Goal: Go to known website: Access a specific website the user already knows

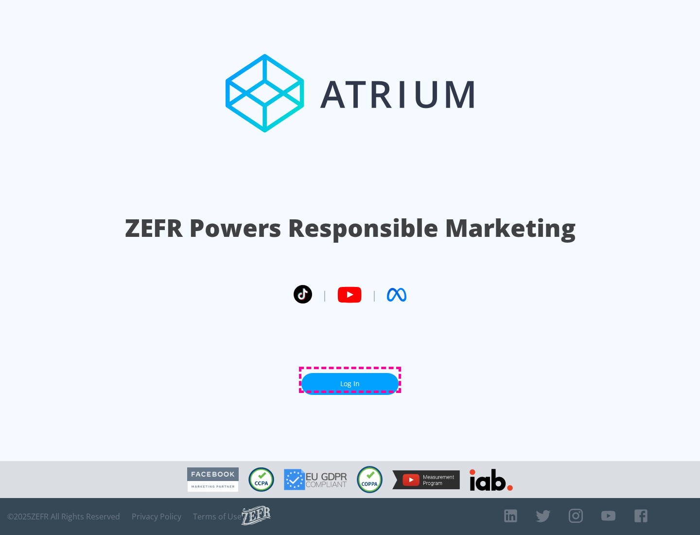
click at [350, 380] on link "Log In" at bounding box center [349, 384] width 97 height 22
